Goal: Task Accomplishment & Management: Manage account settings

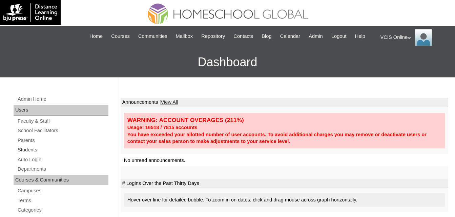
click at [28, 149] on link "Students" at bounding box center [62, 150] width 91 height 8
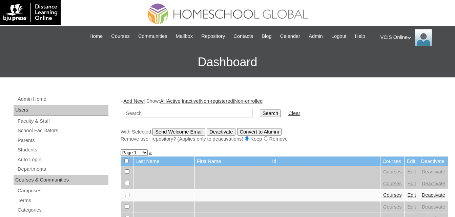
click at [162, 117] on input "text" at bounding box center [189, 113] width 128 height 9
paste input "VCIS023-7B-SA2025"
type input "VCIS023-7B-SA2025"
click at [260, 110] on input "Search" at bounding box center [270, 113] width 21 height 7
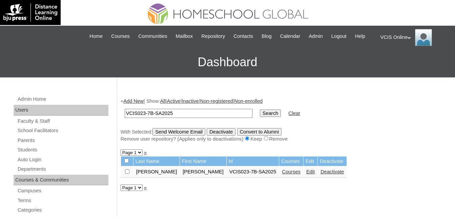
click at [260, 112] on input "Search" at bounding box center [270, 113] width 21 height 7
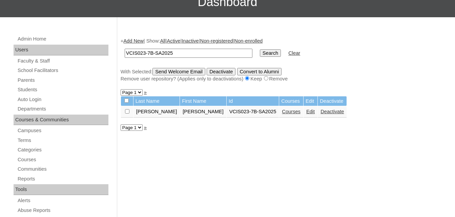
scroll to position [68, 0]
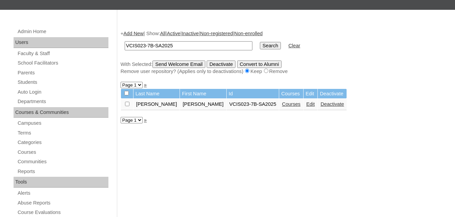
click at [306, 104] on link "Edit" at bounding box center [310, 104] width 8 height 5
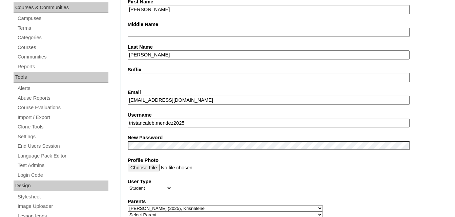
scroll to position [68, 0]
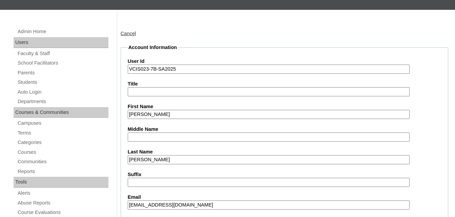
click at [173, 112] on input "[PERSON_NAME]" at bounding box center [269, 114] width 282 height 9
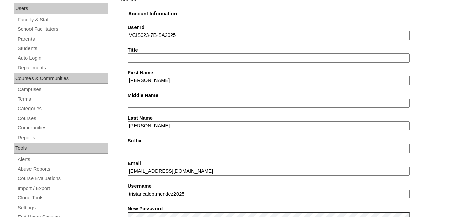
click at [170, 126] on input "[PERSON_NAME]" at bounding box center [269, 126] width 282 height 9
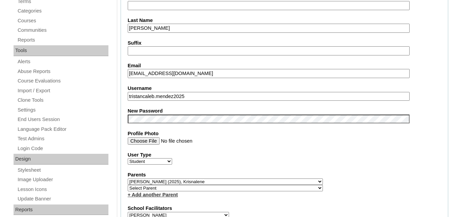
scroll to position [203, 0]
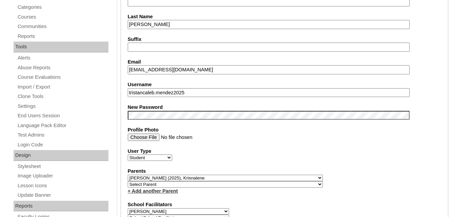
click at [205, 69] on input "[EMAIL_ADDRESS][DOMAIN_NAME]" at bounding box center [269, 69] width 282 height 9
click at [201, 95] on input "tristancaleb.mendez2025" at bounding box center [269, 92] width 282 height 9
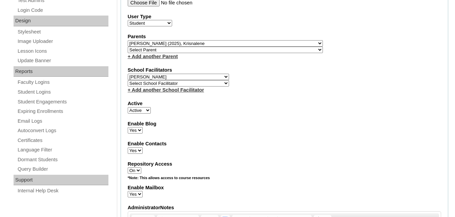
scroll to position [339, 0]
